Goal: Information Seeking & Learning: Learn about a topic

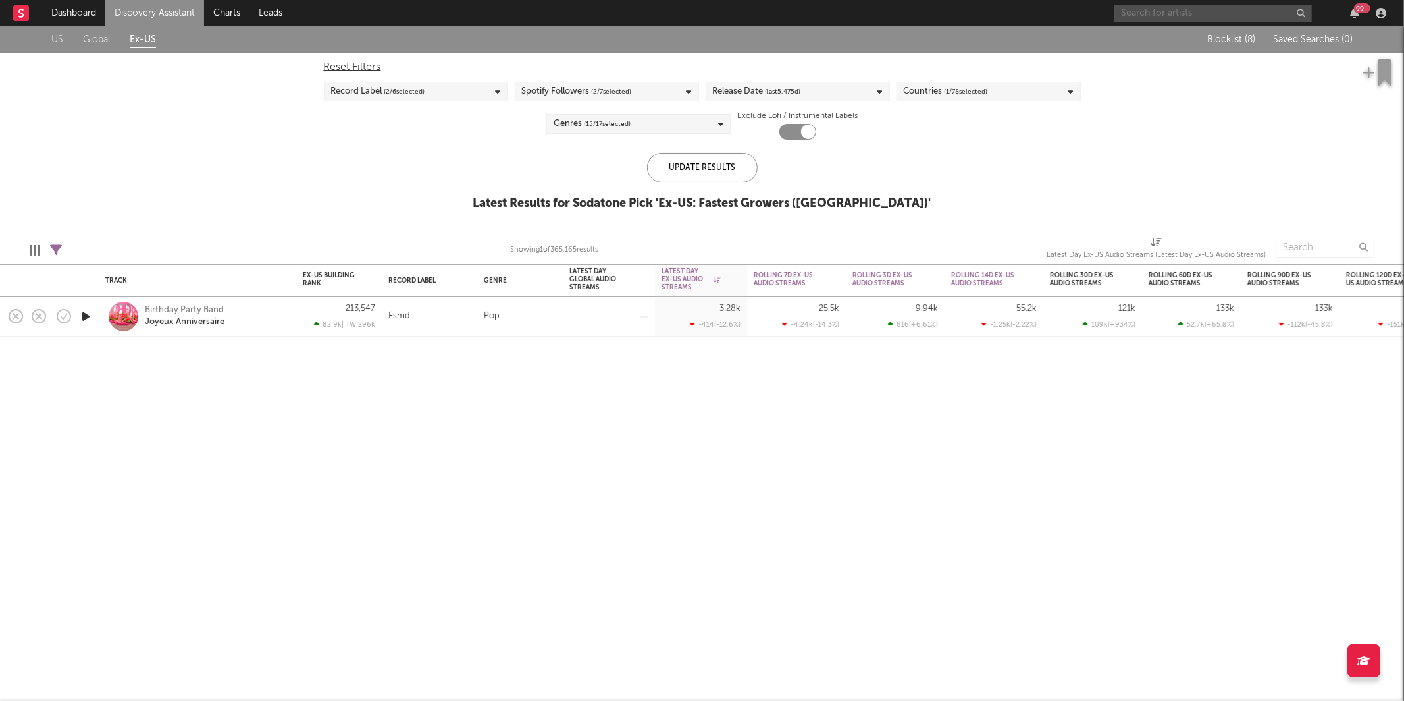
click at [1176, 7] on input "text" at bounding box center [1214, 13] width 198 height 16
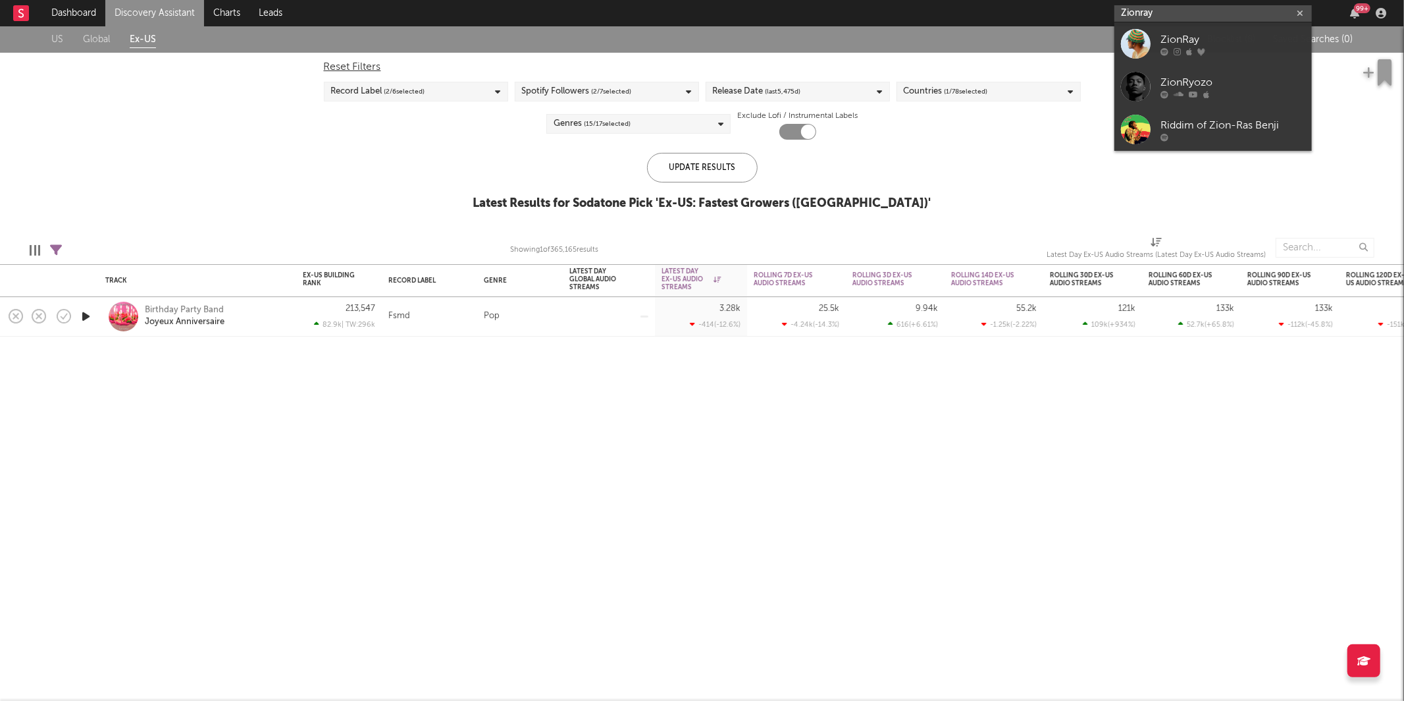
type input "Zionray"
click at [1179, 40] on div "ZionRay" at bounding box center [1233, 40] width 145 height 16
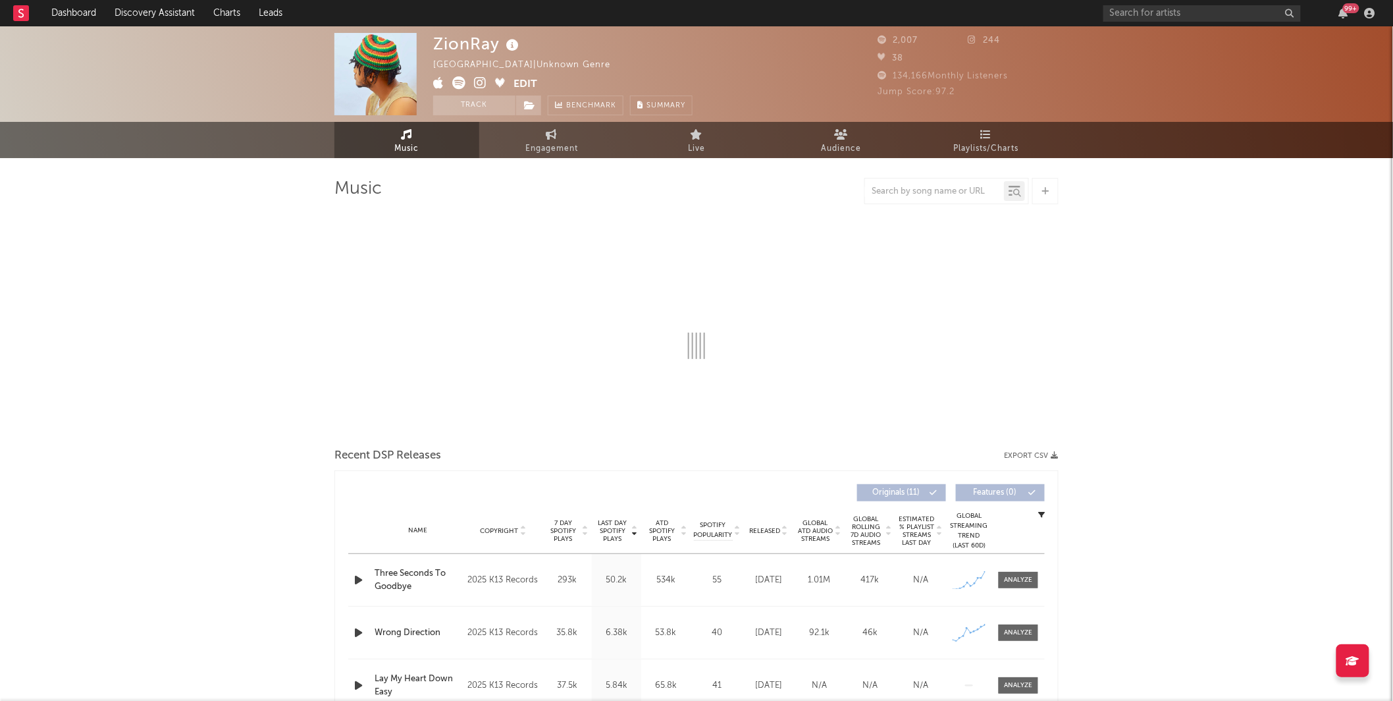
select select "1w"
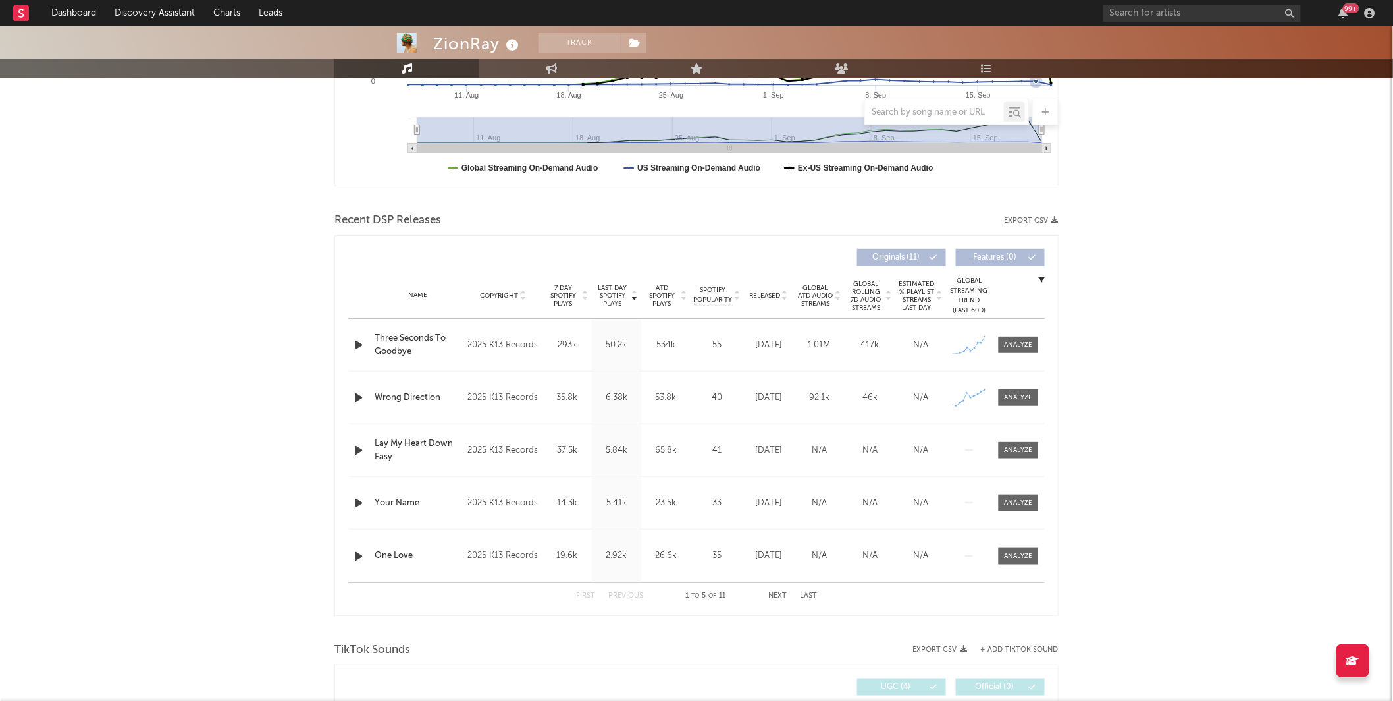
scroll to position [336, 0]
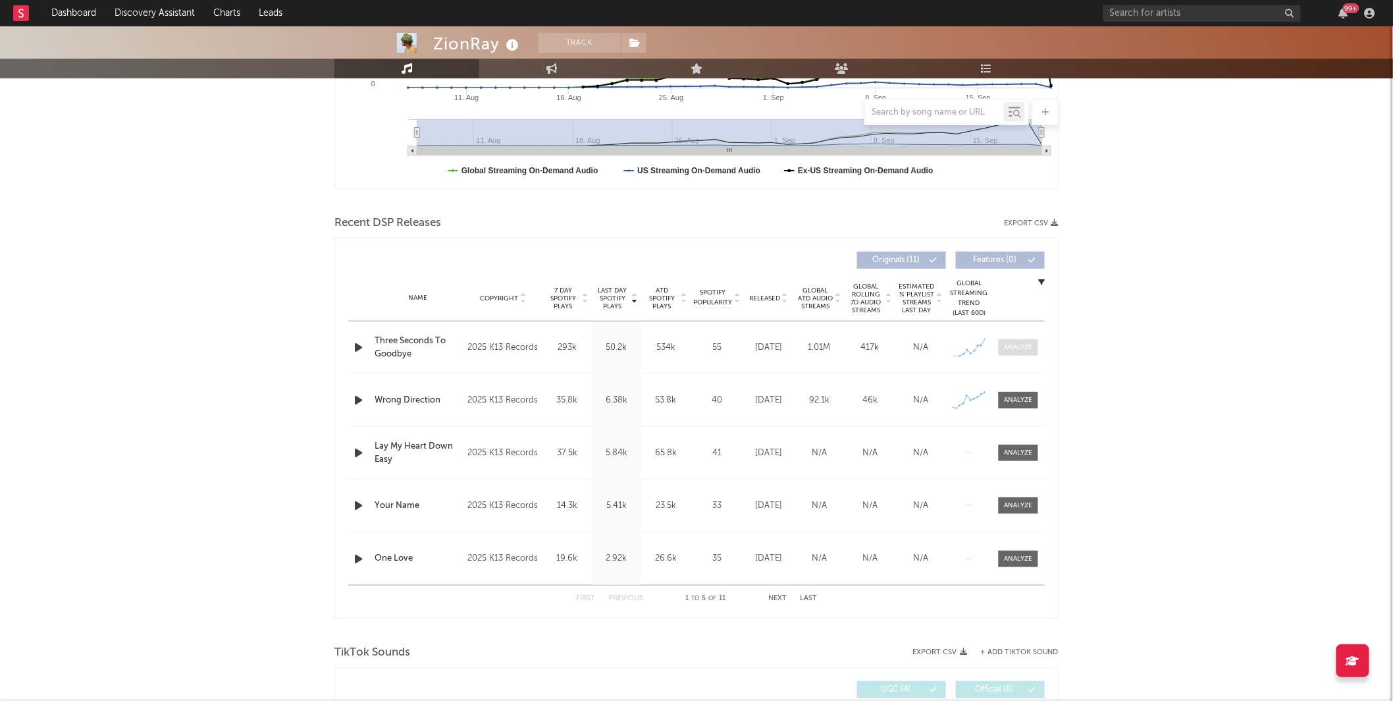
click at [1011, 342] on div at bounding box center [1019, 347] width 28 height 10
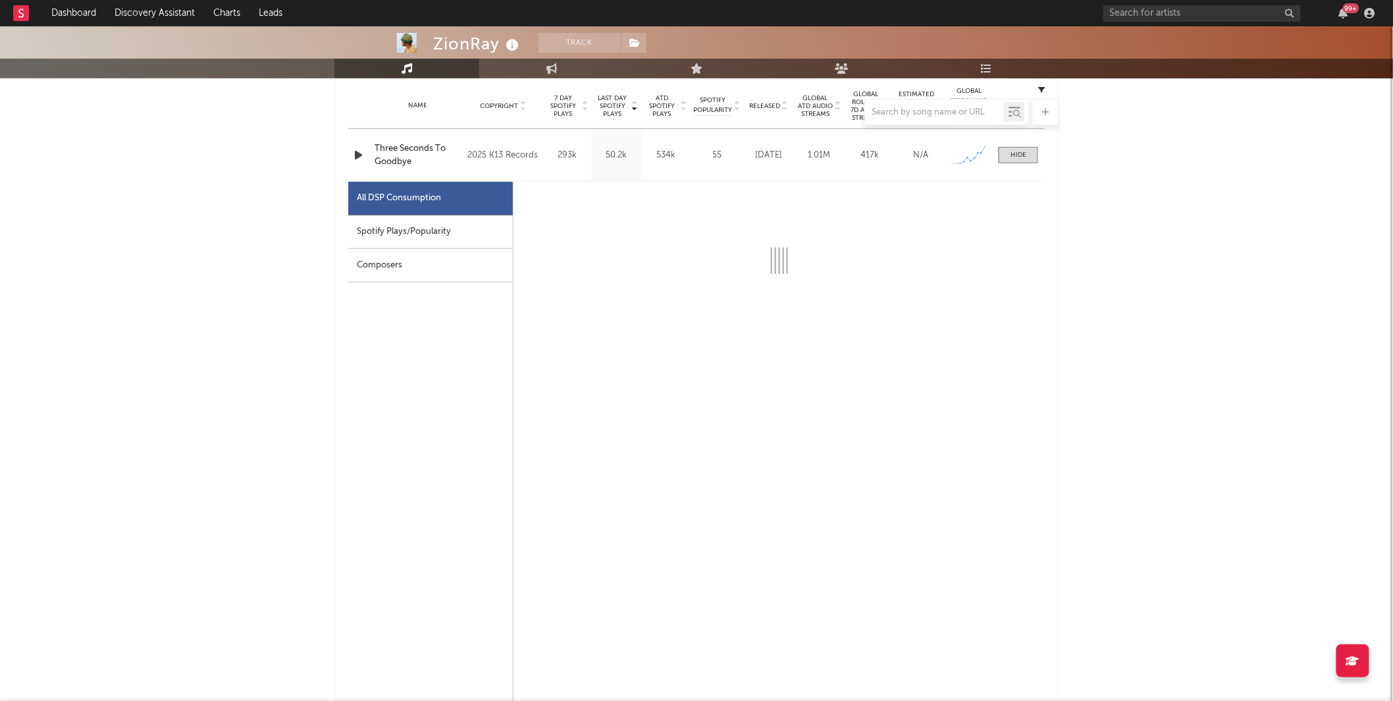
scroll to position [541, 0]
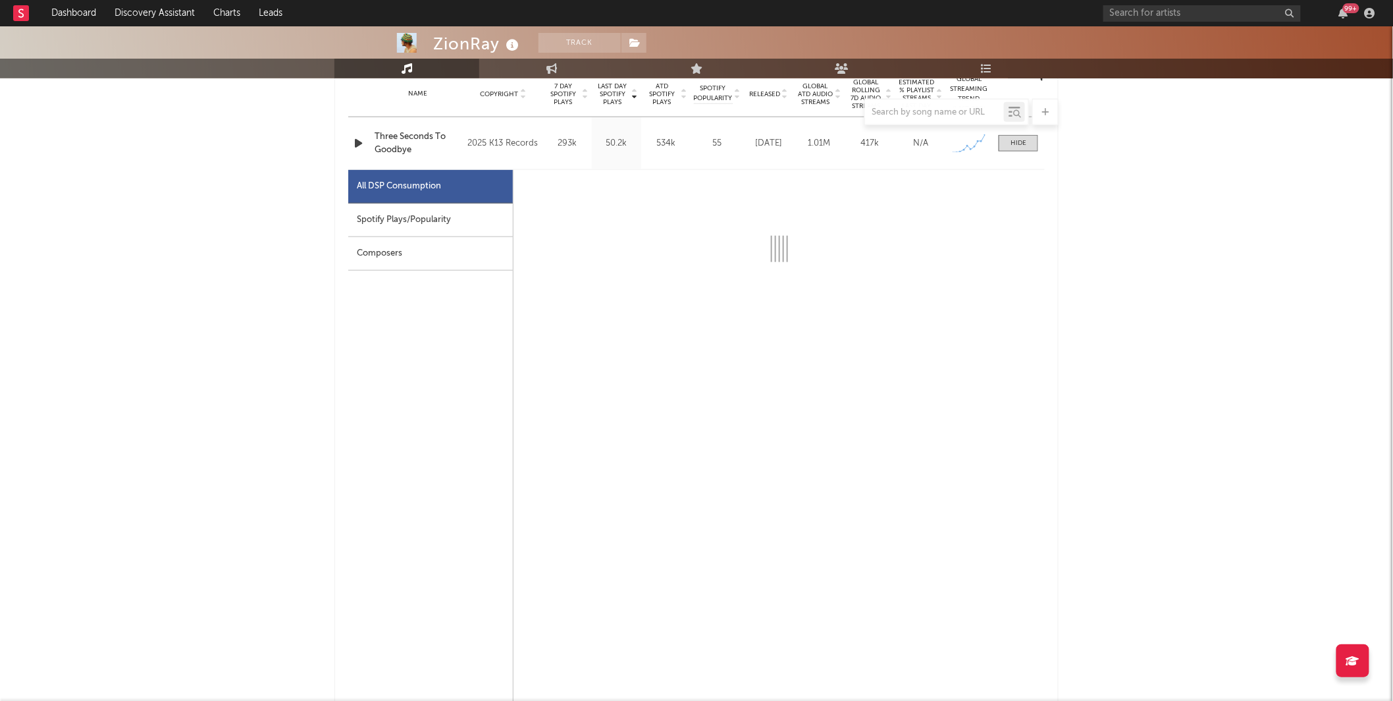
select select "1w"
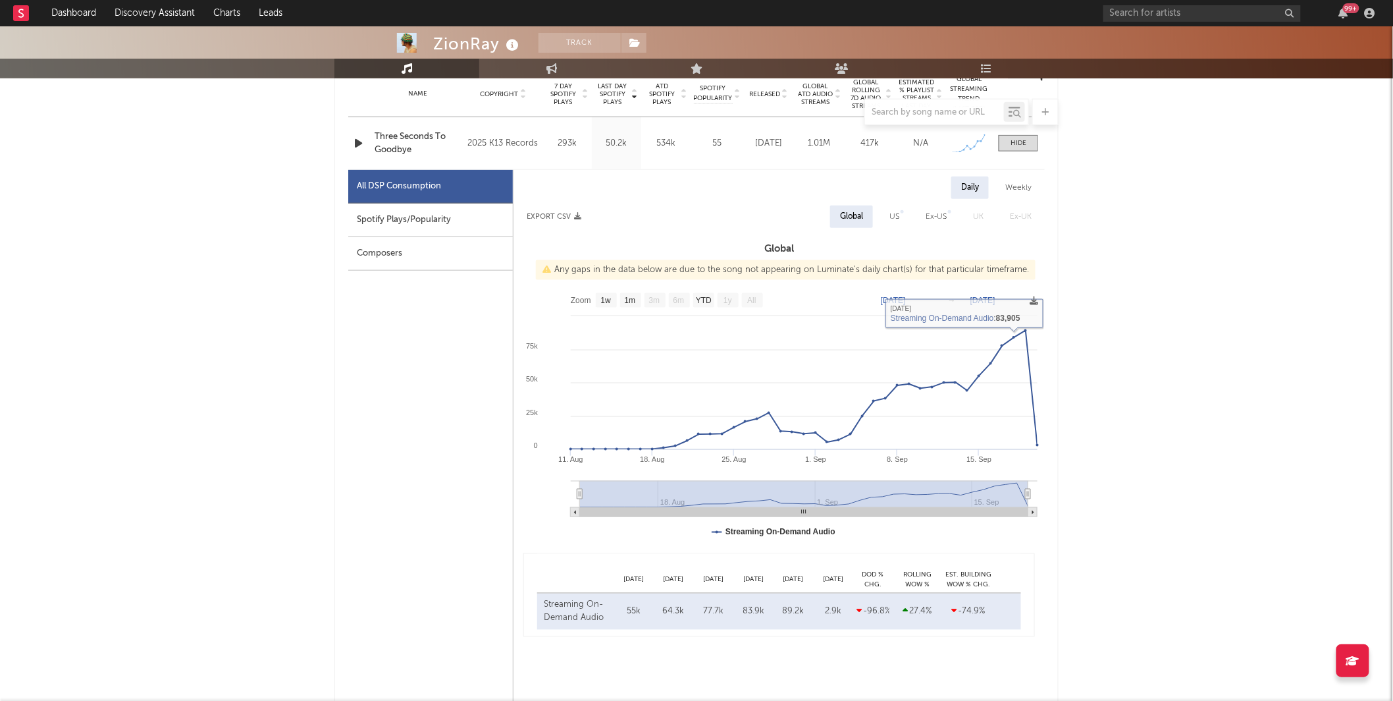
click at [903, 220] on div "US" at bounding box center [895, 216] width 30 height 22
select select "1w"
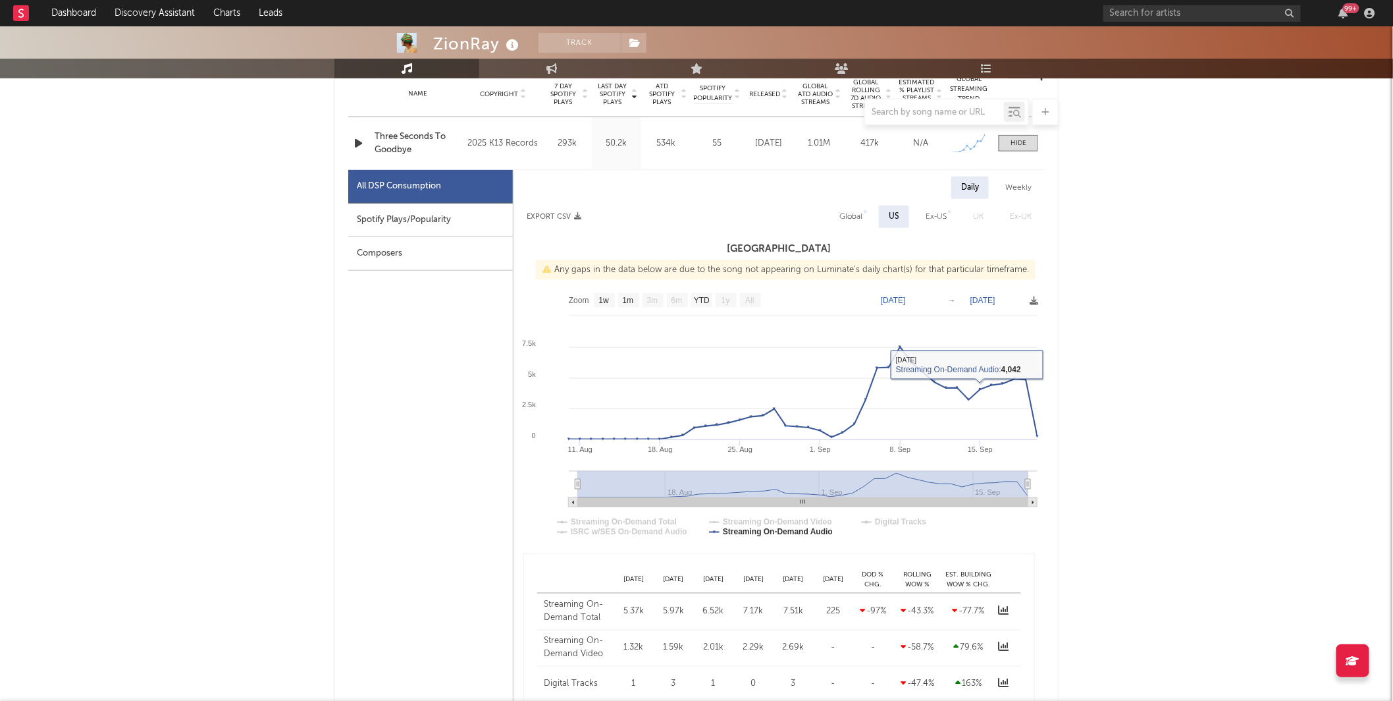
click at [852, 215] on div "Global" at bounding box center [850, 217] width 23 height 16
select select "1w"
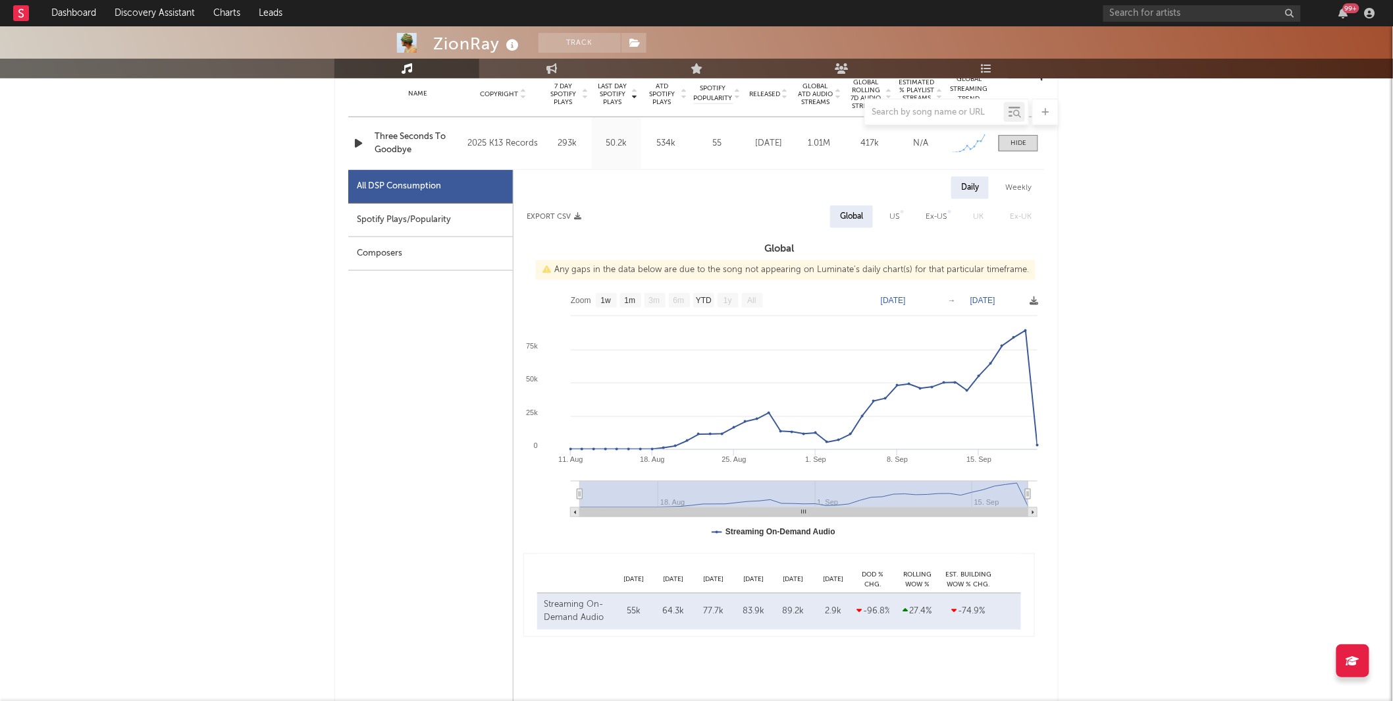
click at [394, 231] on div "Spotify Plays/Popularity" at bounding box center [430, 220] width 165 height 34
select select "1w"
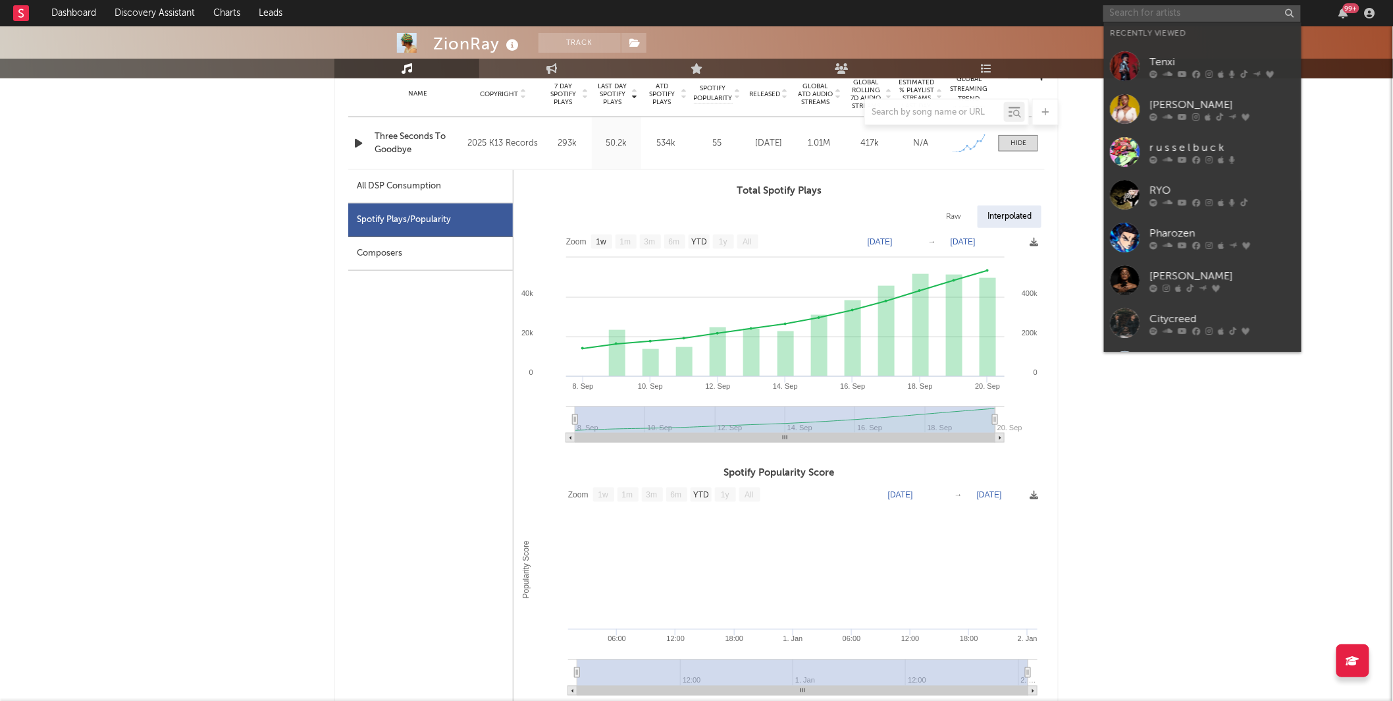
click at [1138, 13] on input "text" at bounding box center [1203, 13] width 198 height 16
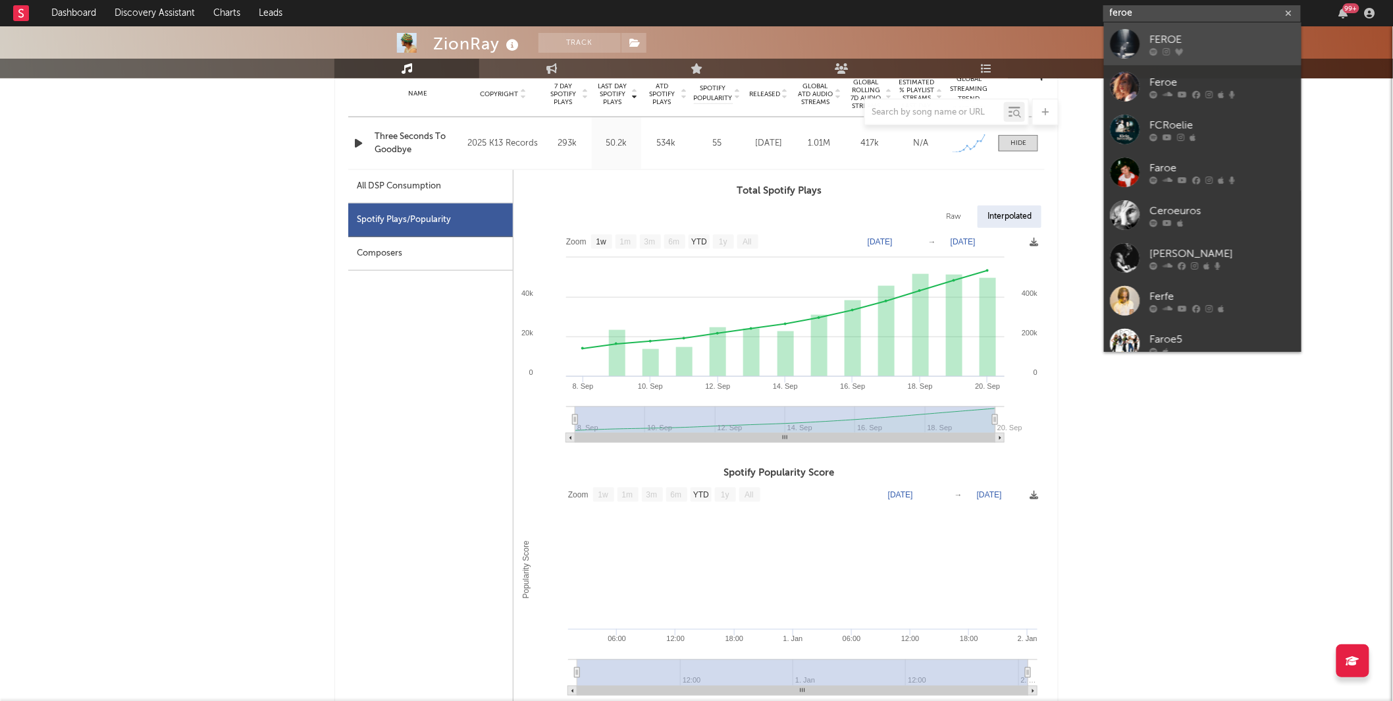
type input "feroe"
click at [1197, 42] on div "FEROE" at bounding box center [1222, 40] width 145 height 16
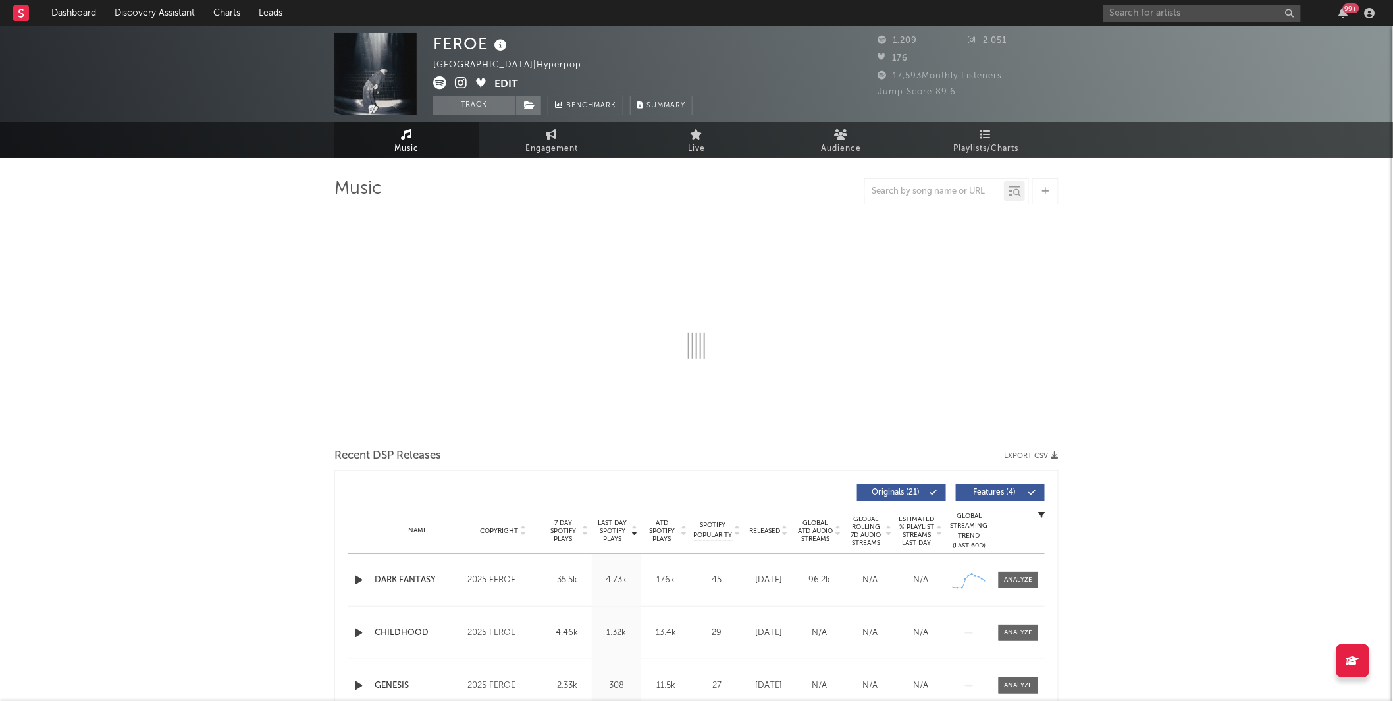
select select "1w"
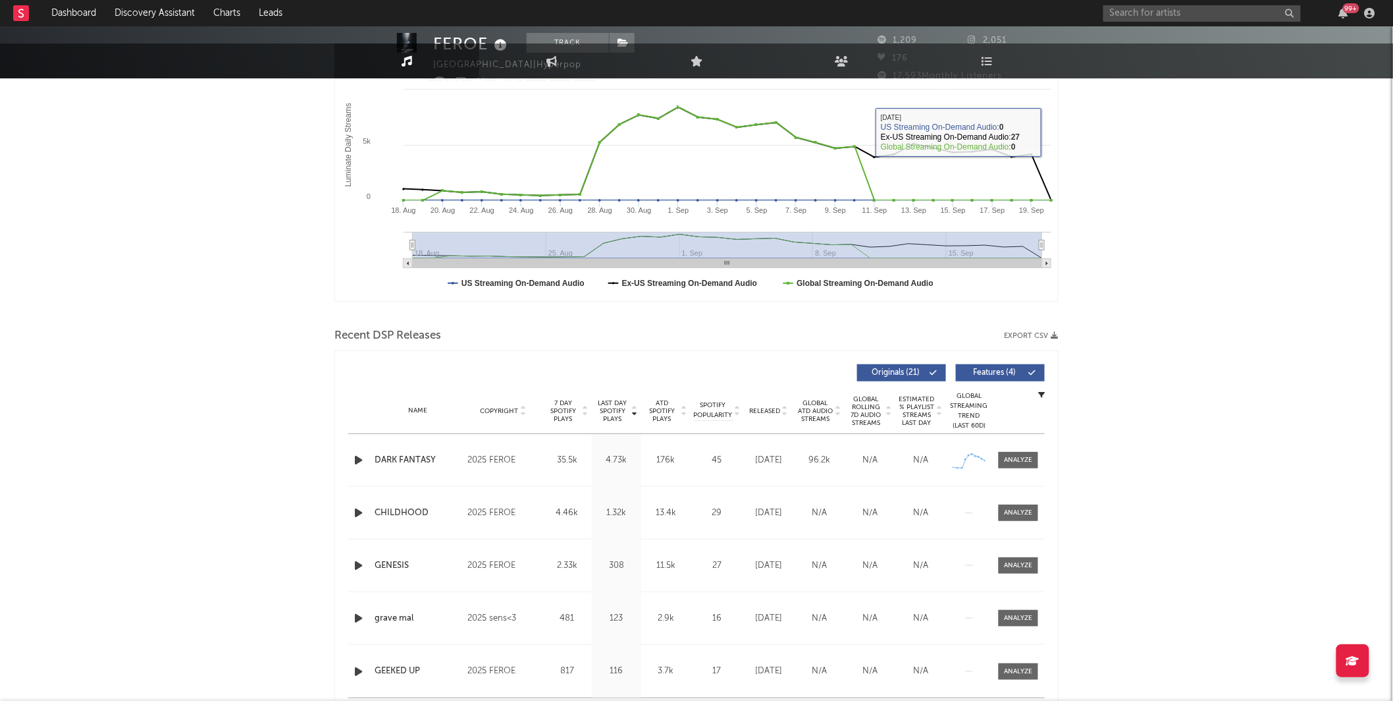
scroll to position [230, 0]
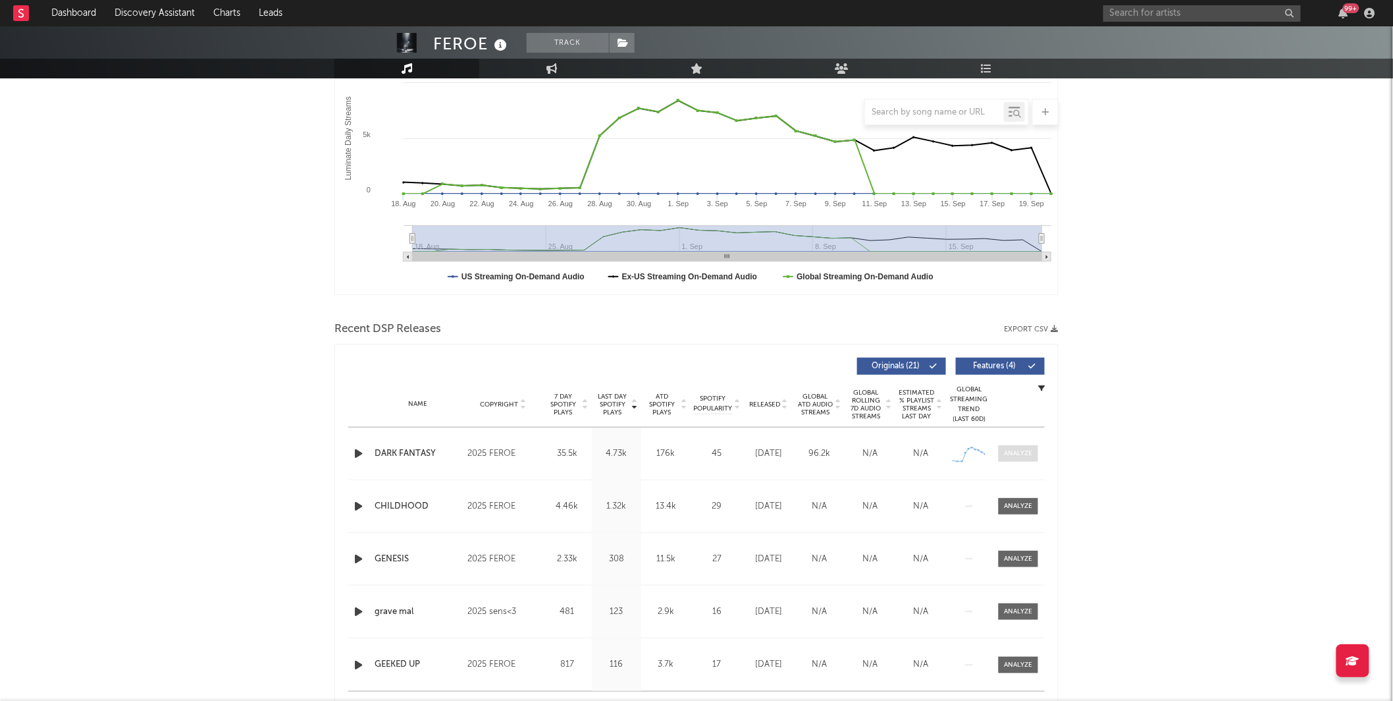
click at [1024, 454] on div at bounding box center [1019, 453] width 28 height 10
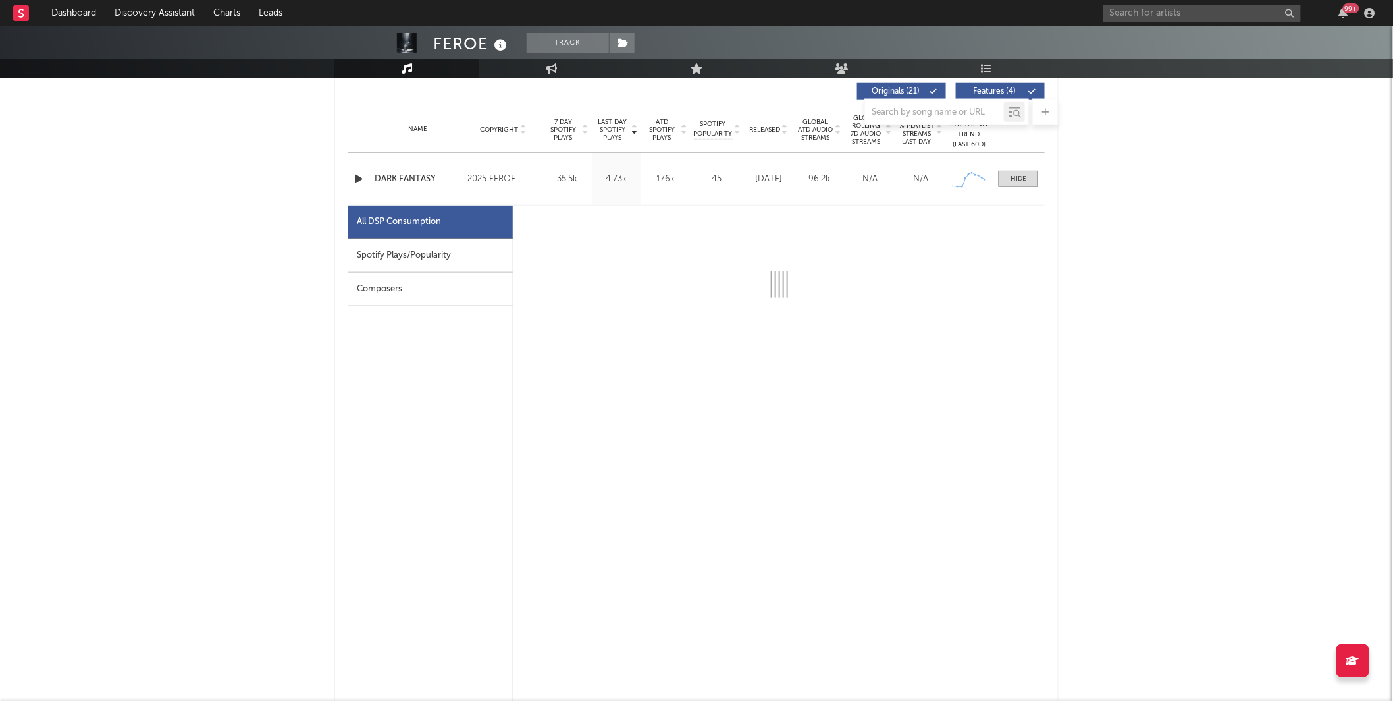
select select "1w"
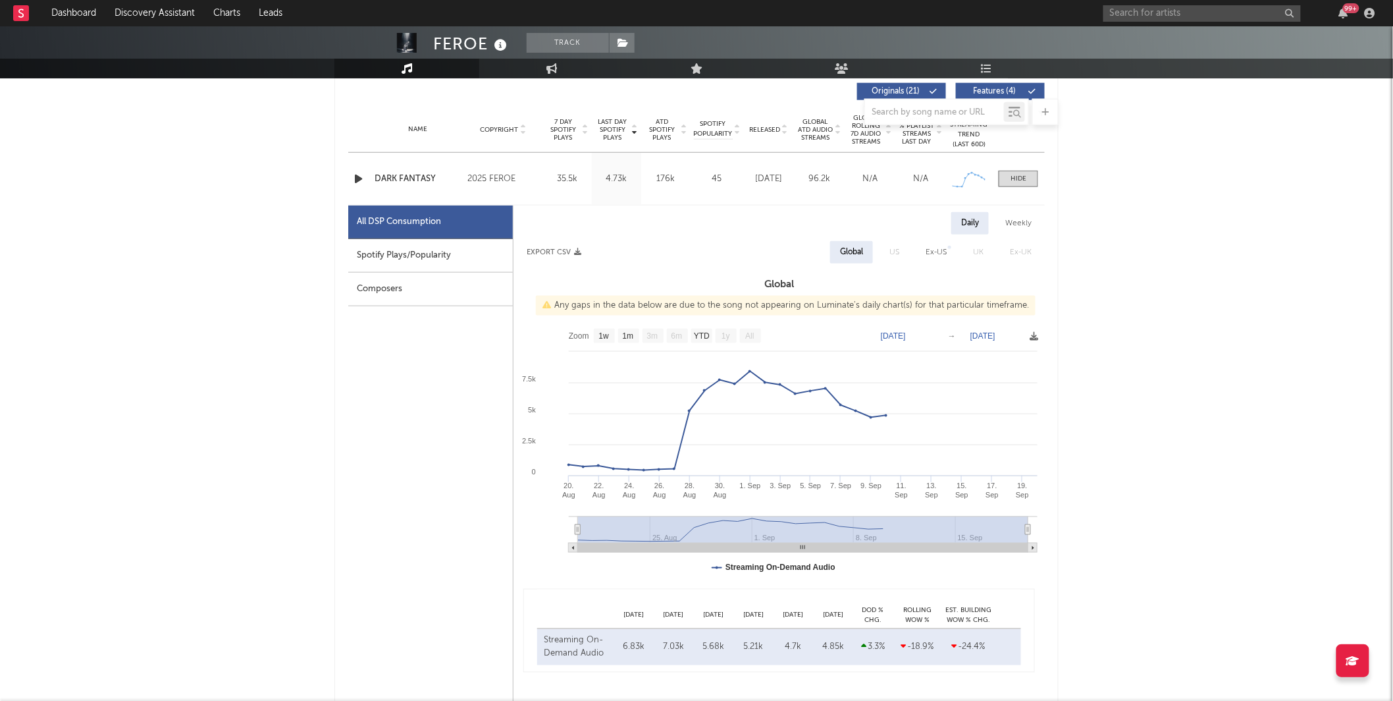
scroll to position [511, 0]
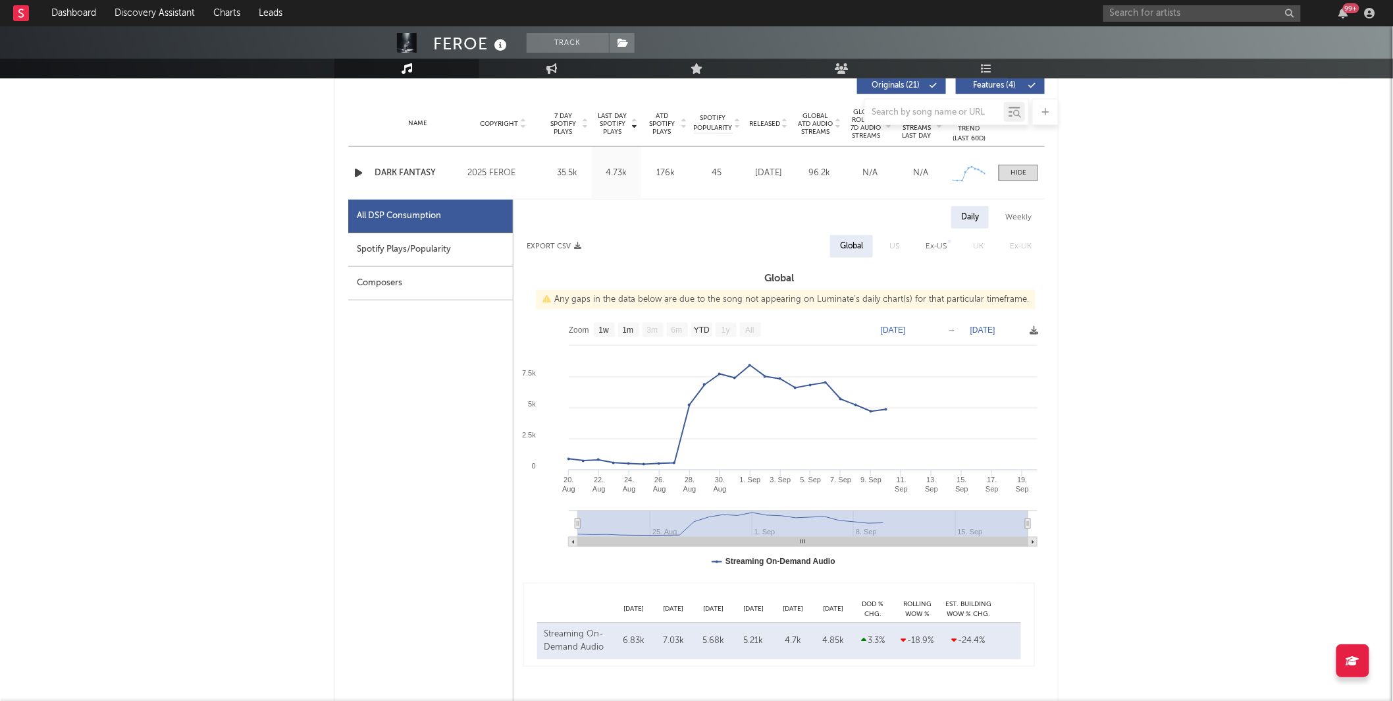
click at [404, 242] on div "Spotify Plays/Popularity" at bounding box center [430, 250] width 165 height 34
select select "1w"
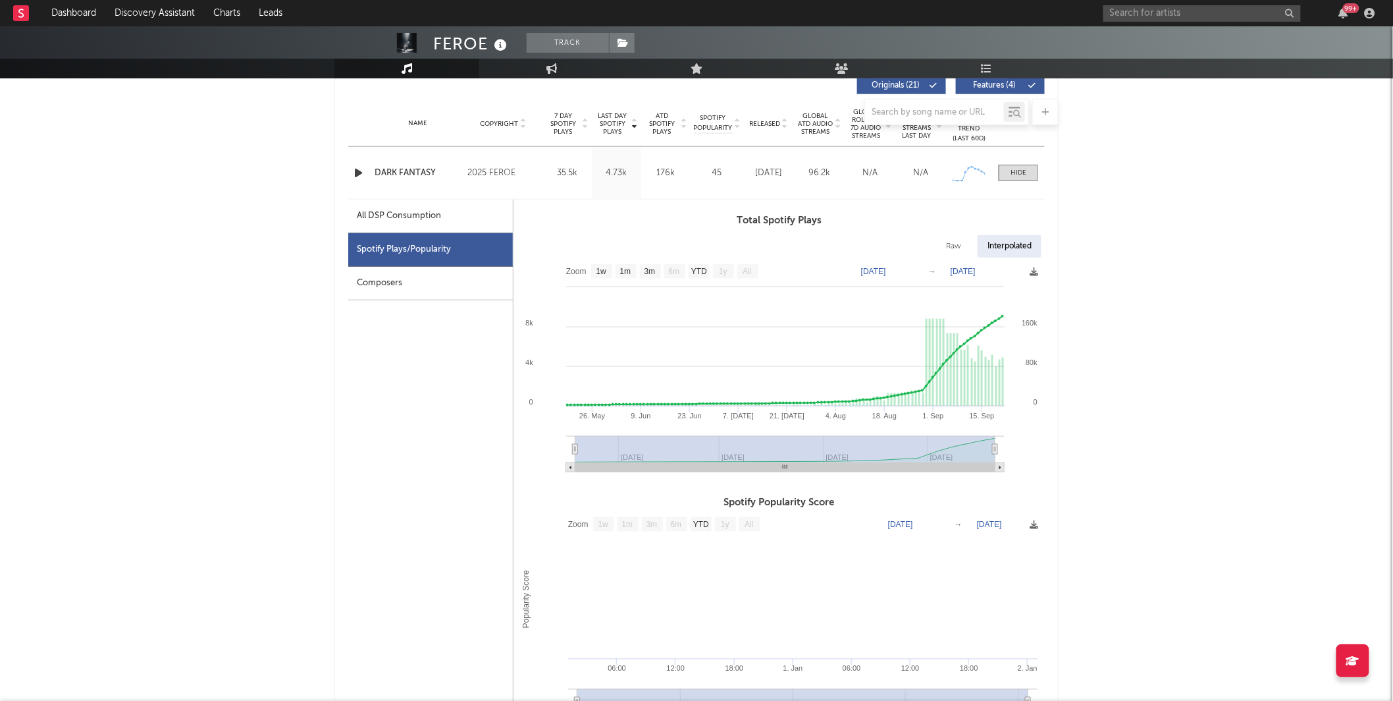
click at [1148, 2] on div "99 +" at bounding box center [1242, 13] width 277 height 26
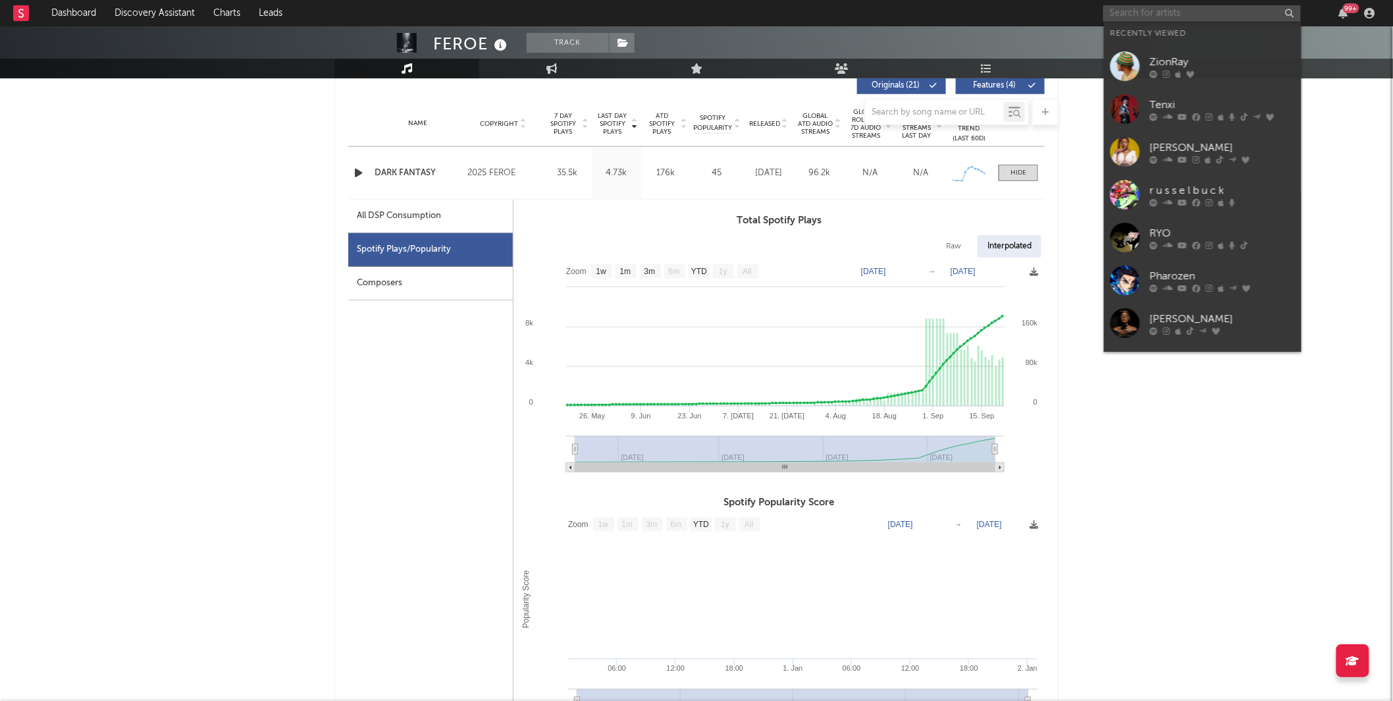
click at [1164, 18] on input "text" at bounding box center [1203, 13] width 198 height 16
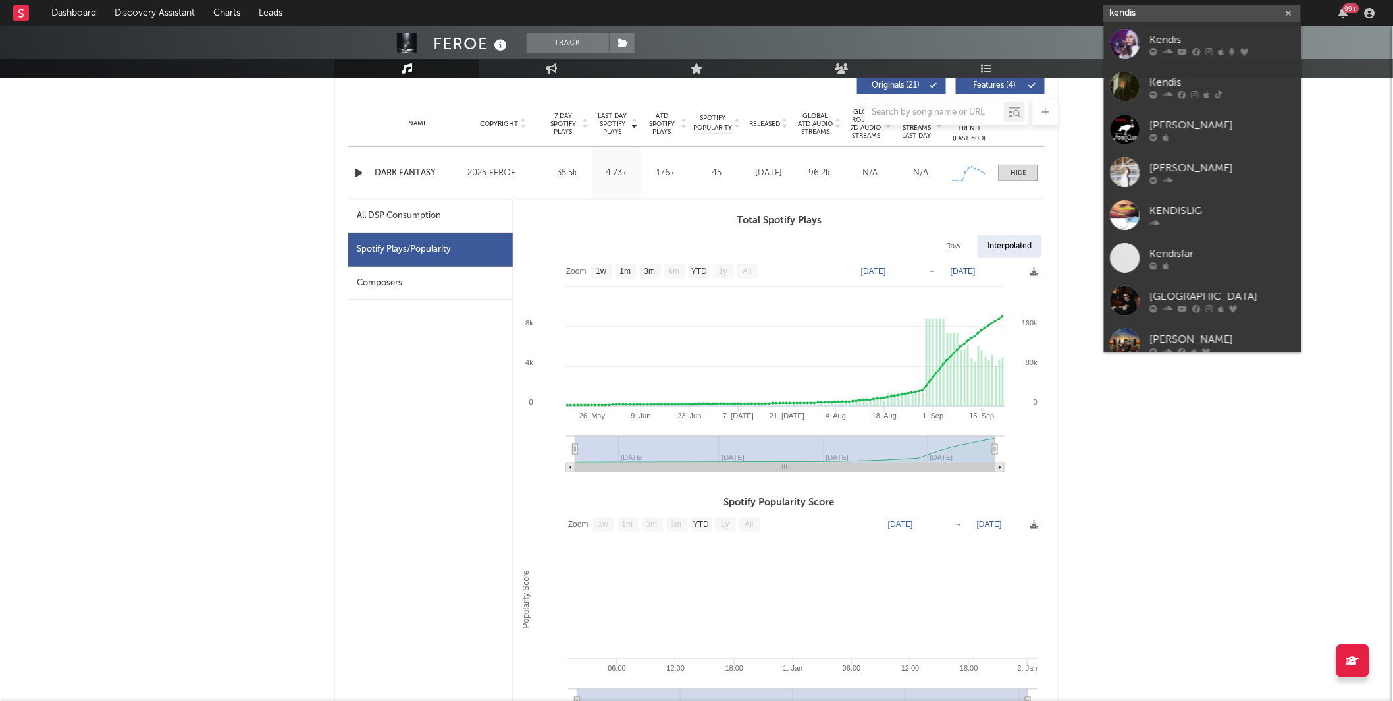
type input "kendis"
click at [1179, 36] on div "Kendis" at bounding box center [1222, 40] width 145 height 16
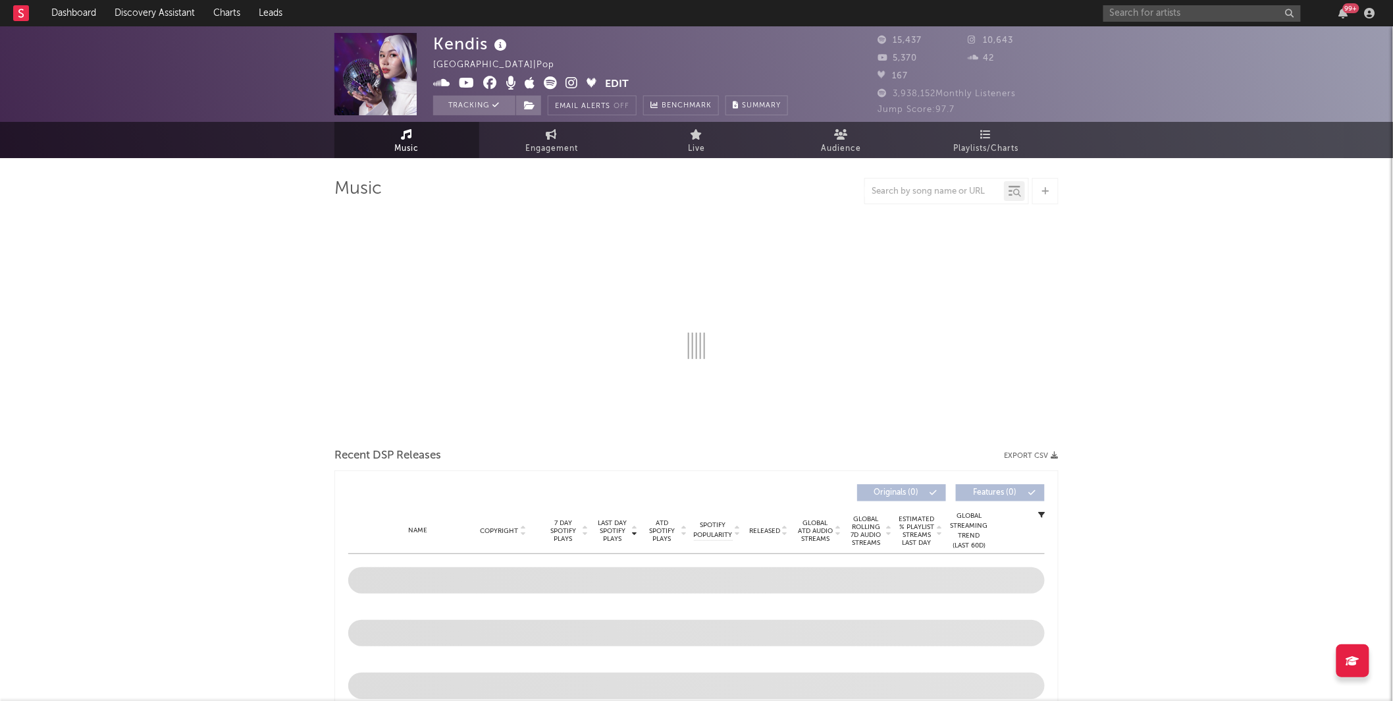
select select "6m"
